Goal: Task Accomplishment & Management: Manage account settings

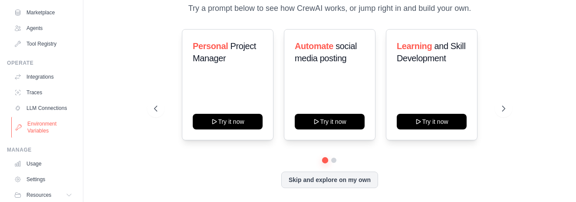
scroll to position [108, 0]
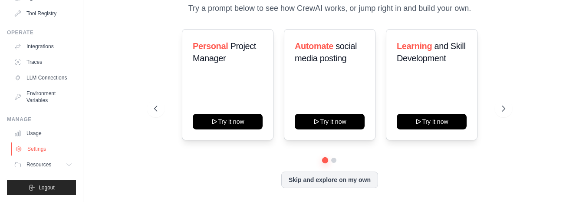
click at [46, 150] on link "Settings" at bounding box center [44, 149] width 66 height 14
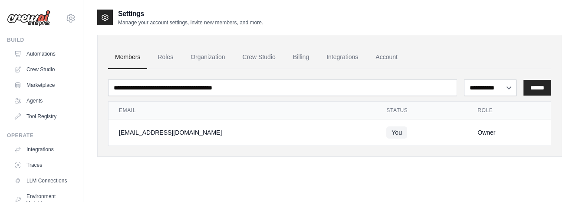
scroll to position [36, 0]
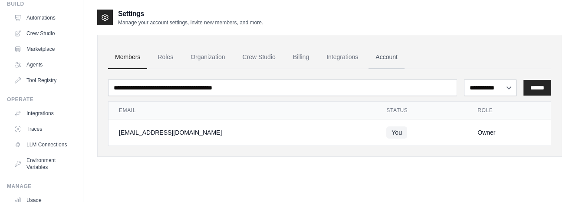
click at [389, 59] on link "Account" at bounding box center [386, 57] width 36 height 23
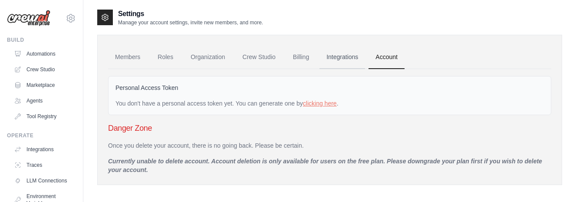
click at [349, 56] on link "Integrations" at bounding box center [342, 57] width 46 height 23
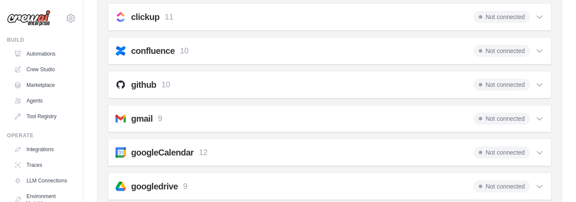
scroll to position [289, 0]
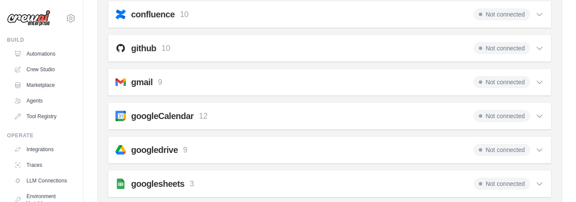
click at [523, 147] on span "Not connected" at bounding box center [501, 150] width 56 height 12
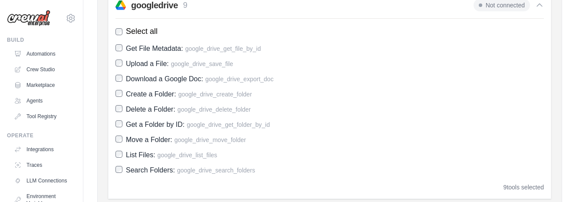
scroll to position [398, 0]
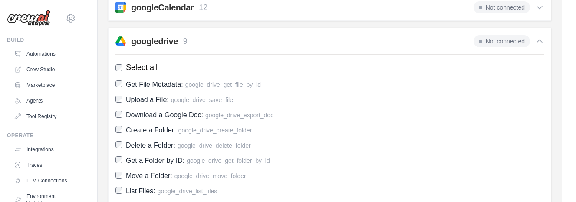
click at [539, 41] on icon at bounding box center [539, 41] width 9 height 9
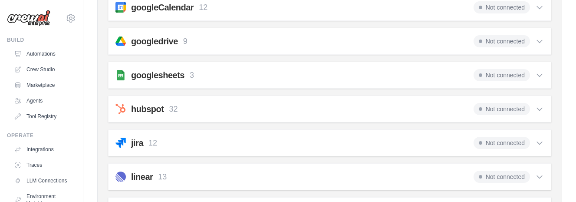
click at [539, 41] on icon at bounding box center [539, 41] width 9 height 9
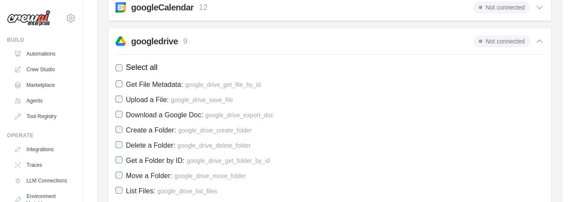
click at [514, 42] on span "Not connected" at bounding box center [501, 41] width 56 height 12
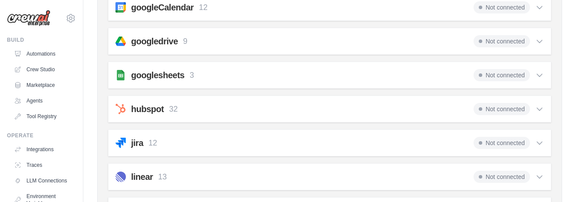
click at [514, 42] on span "Not connected" at bounding box center [501, 41] width 56 height 12
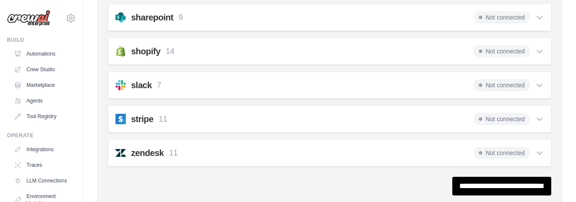
scroll to position [967, 0]
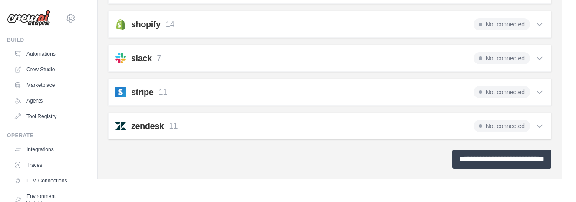
click at [477, 158] on input "**********" at bounding box center [501, 159] width 99 height 19
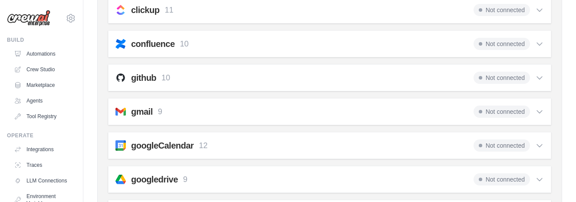
scroll to position [362, 0]
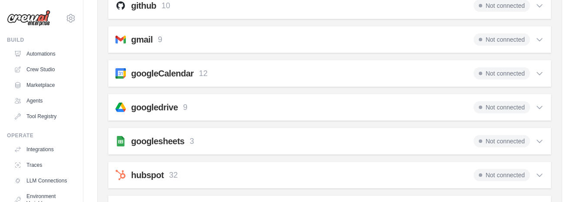
click at [541, 106] on icon at bounding box center [539, 107] width 9 height 9
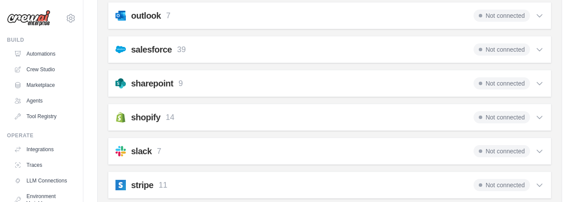
scroll to position [997, 0]
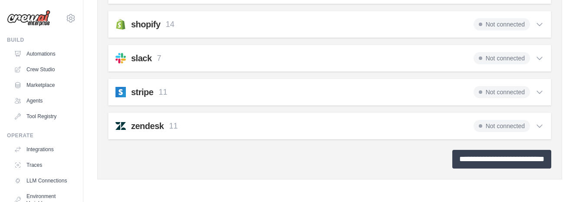
click at [506, 160] on input "**********" at bounding box center [501, 159] width 99 height 19
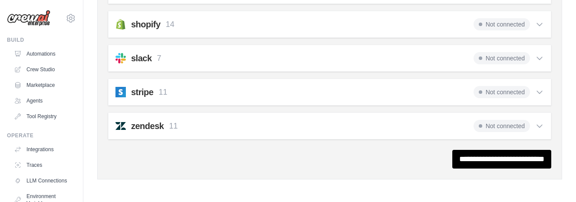
scroll to position [0, 0]
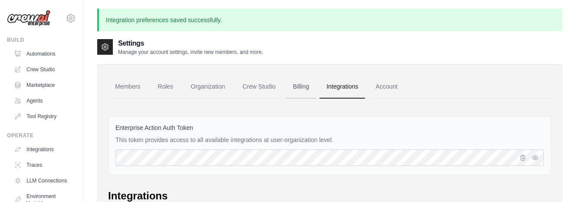
click at [303, 87] on link "Billing" at bounding box center [301, 86] width 30 height 23
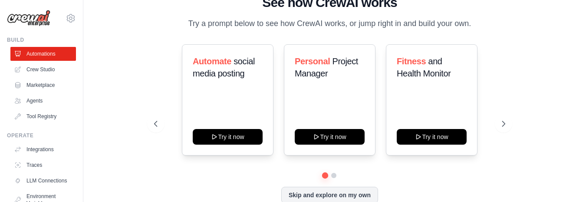
scroll to position [15, 0]
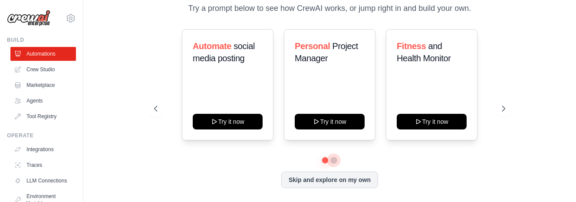
click at [335, 159] on button at bounding box center [334, 160] width 7 height 7
click at [247, 167] on div "Automate social media posting Try it now Personal Project Manager Try it now Fi…" at bounding box center [329, 108] width 351 height 159
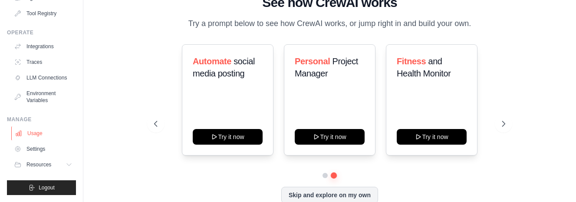
scroll to position [74, 0]
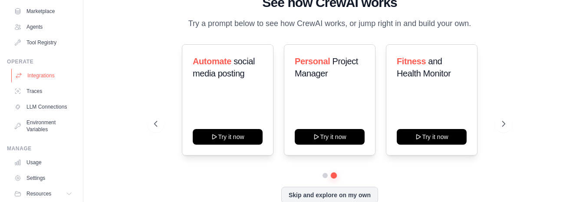
click at [38, 74] on link "Integrations" at bounding box center [44, 76] width 66 height 14
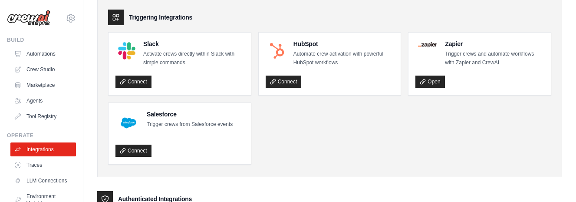
scroll to position [145, 0]
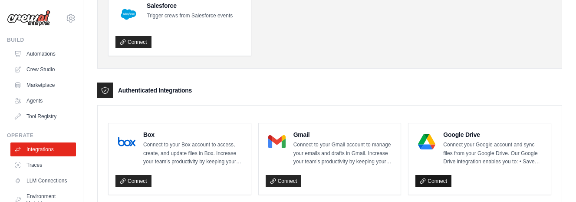
click at [443, 183] on link "Connect" at bounding box center [433, 181] width 36 height 12
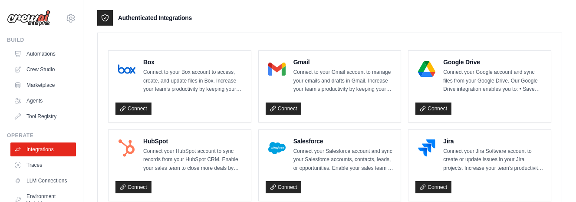
scroll to position [253, 0]
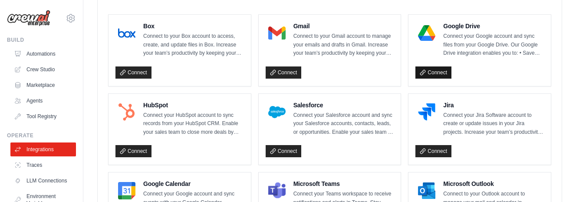
click at [436, 72] on link "Connect" at bounding box center [433, 72] width 36 height 12
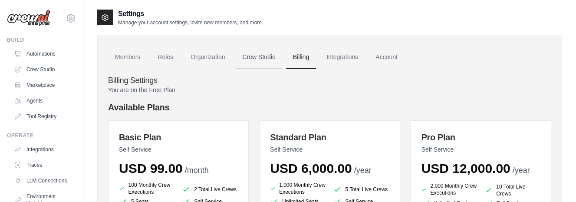
click at [258, 56] on link "Crew Studio" at bounding box center [259, 57] width 47 height 23
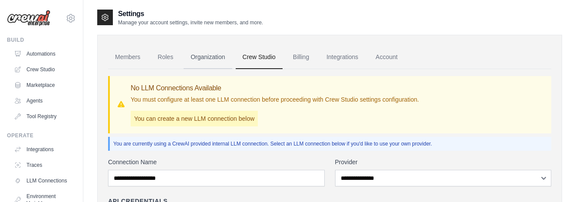
click at [209, 56] on link "Organization" at bounding box center [208, 57] width 48 height 23
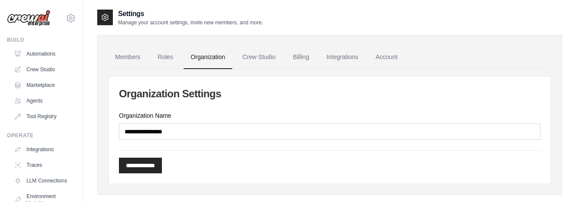
scroll to position [17, 0]
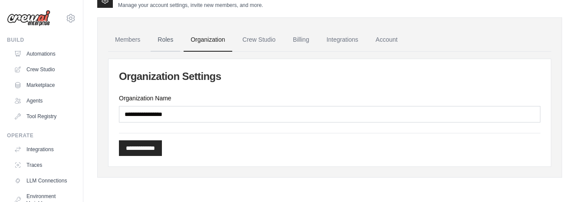
click at [167, 38] on link "Roles" at bounding box center [166, 39] width 30 height 23
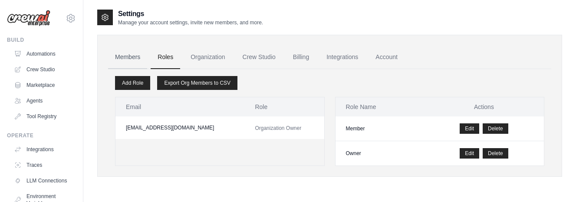
click at [136, 56] on link "Members" at bounding box center [127, 57] width 39 height 23
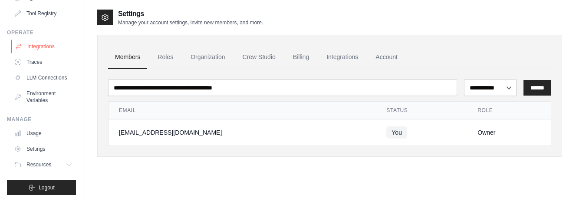
scroll to position [110, 0]
click at [55, 164] on button "Resources" at bounding box center [44, 165] width 66 height 14
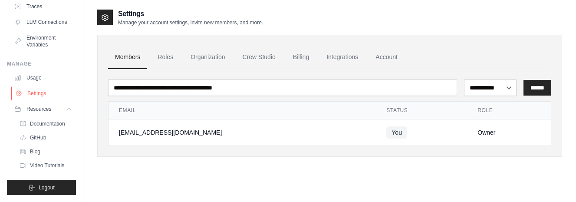
scroll to position [0, 0]
